Goal: Book appointment/travel/reservation

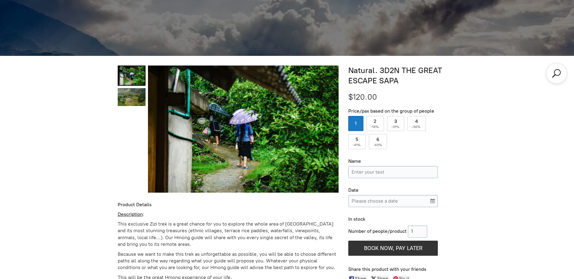
scroll to position [216, 0]
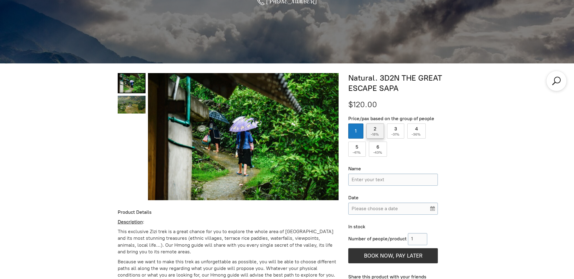
click at [370, 130] on label "2 ( -18% )" at bounding box center [375, 131] width 18 height 15
click at [370, 130] on input "2 ( -18% )" at bounding box center [375, 131] width 18 height 15
radio input "true"
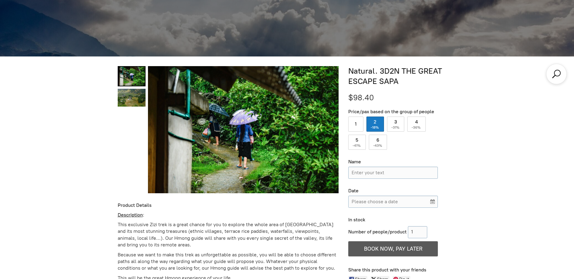
scroll to position [260, 0]
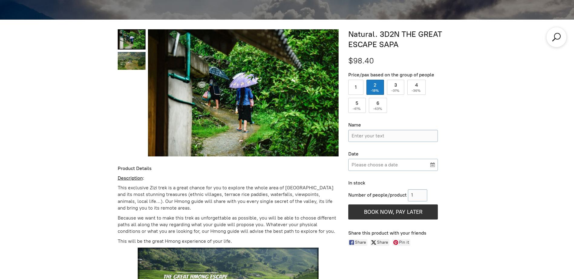
click at [392, 166] on input "Please choose a date" at bounding box center [392, 165] width 89 height 12
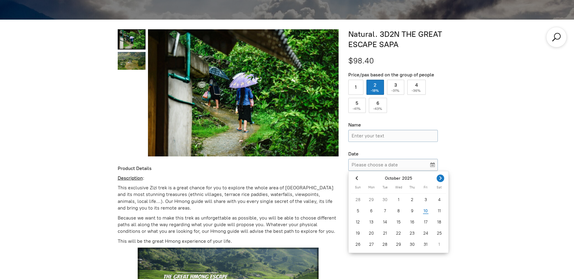
click at [436, 179] on span "Next month" at bounding box center [440, 179] width 8 height 8
click at [437, 212] on div "8" at bounding box center [439, 211] width 14 height 10
type input "[DATE]"
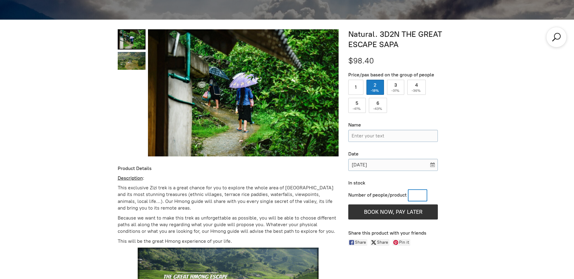
drag, startPoint x: 417, startPoint y: 199, endPoint x: 392, endPoint y: 204, distance: 25.0
click at [406, 200] on div "Number of people/product" at bounding box center [392, 196] width 89 height 12
type input "2"
click at [389, 212] on icon "button" at bounding box center [392, 212] width 7 height 13
click at [359, 130] on input "Name" at bounding box center [392, 136] width 89 height 12
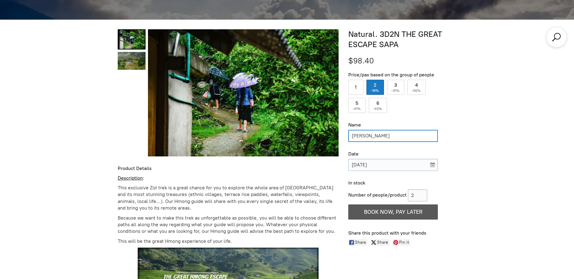
type input "[PERSON_NAME]"
click at [378, 214] on span "BOOK NOW, PAY LATER" at bounding box center [393, 212] width 58 height 7
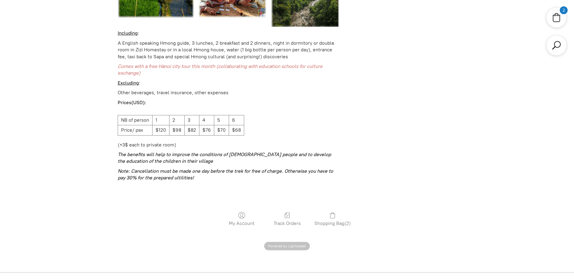
scroll to position [1416, 0]
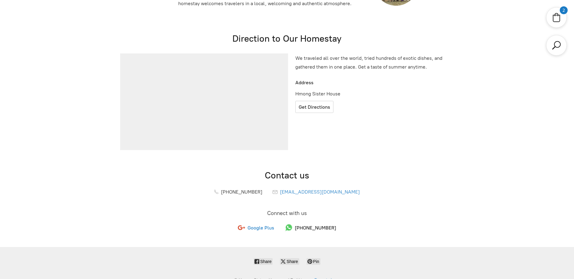
scroll to position [1870, 0]
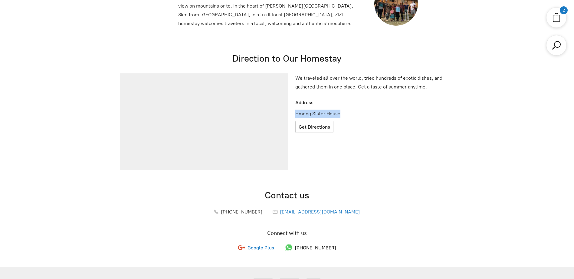
drag, startPoint x: 341, startPoint y: 107, endPoint x: 293, endPoint y: 110, distance: 48.5
click at [293, 110] on p "Hmong Sister House" at bounding box center [333, 114] width 80 height 9
copy p "Hmong Sister House"
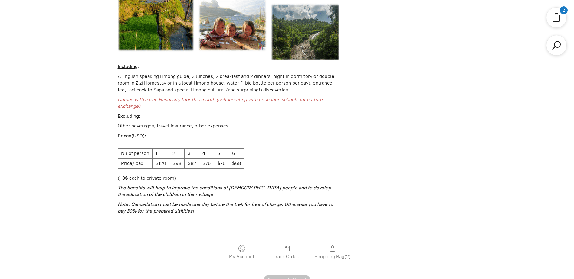
drag, startPoint x: 222, startPoint y: 91, endPoint x: 218, endPoint y: 8, distance: 82.3
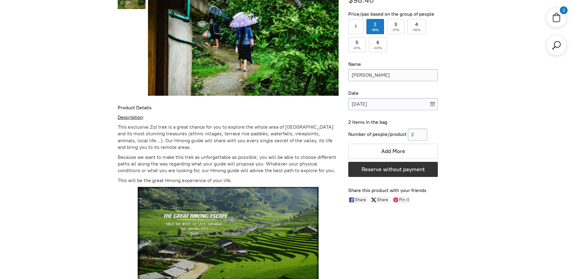
scroll to position [0, 0]
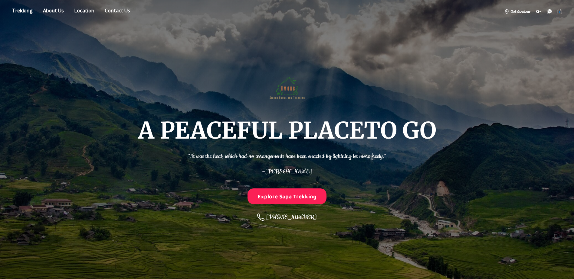
drag, startPoint x: 389, startPoint y: 191, endPoint x: 371, endPoint y: 63, distance: 128.8
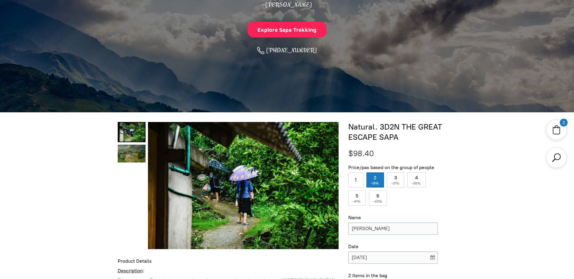
scroll to position [151, 0]
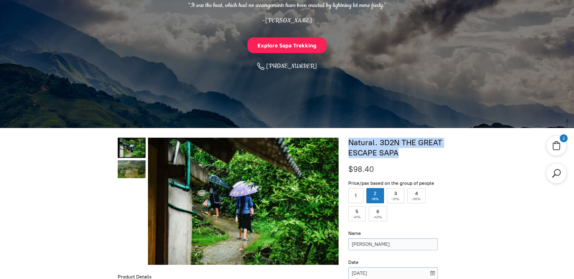
drag, startPoint x: 349, startPoint y: 142, endPoint x: 395, endPoint y: 151, distance: 47.1
click at [395, 151] on h1 "Natural. 3D2N THE GREAT ESCAPE SAPA" at bounding box center [402, 148] width 108 height 21
copy h1 "Natural. 3D2N THE GREAT ESCAPE SAPA"
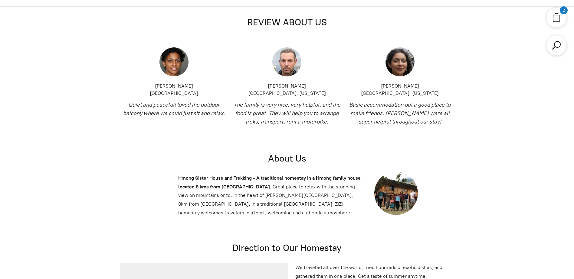
scroll to position [1693, 0]
